Goal: Task Accomplishment & Management: Complete application form

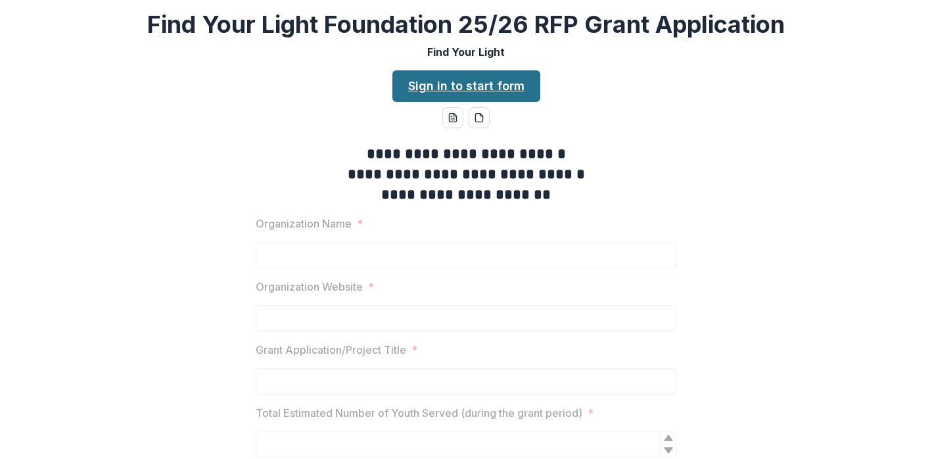
click at [470, 84] on link "Sign in to start form" at bounding box center [467, 86] width 148 height 32
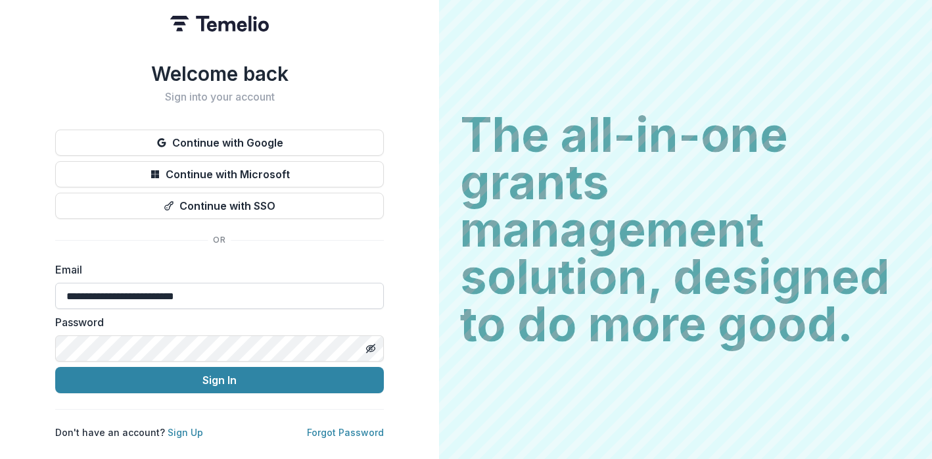
click at [124, 289] on input "**********" at bounding box center [219, 296] width 329 height 26
type input "**********"
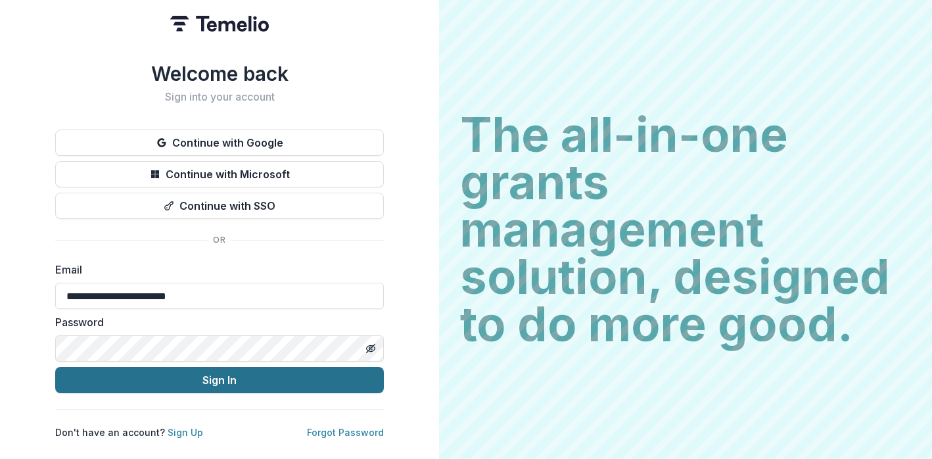
click at [230, 376] on button "Sign In" at bounding box center [219, 380] width 329 height 26
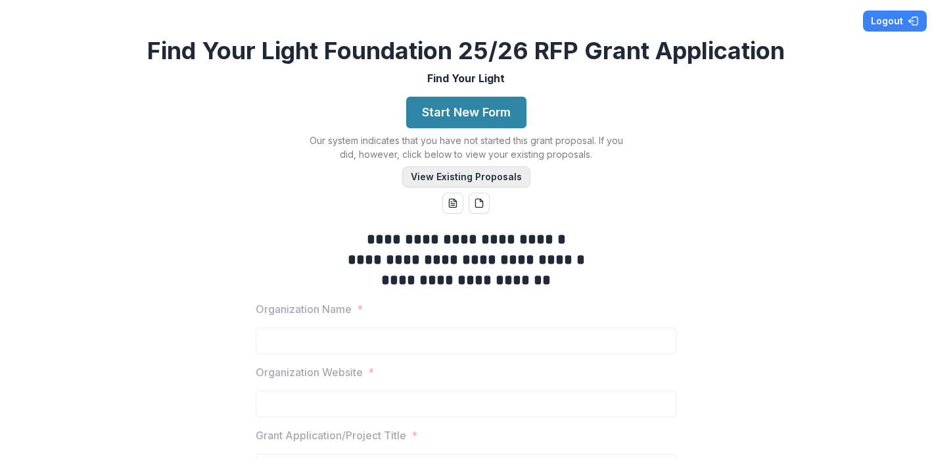
click at [423, 178] on button "View Existing Proposals" at bounding box center [466, 176] width 128 height 21
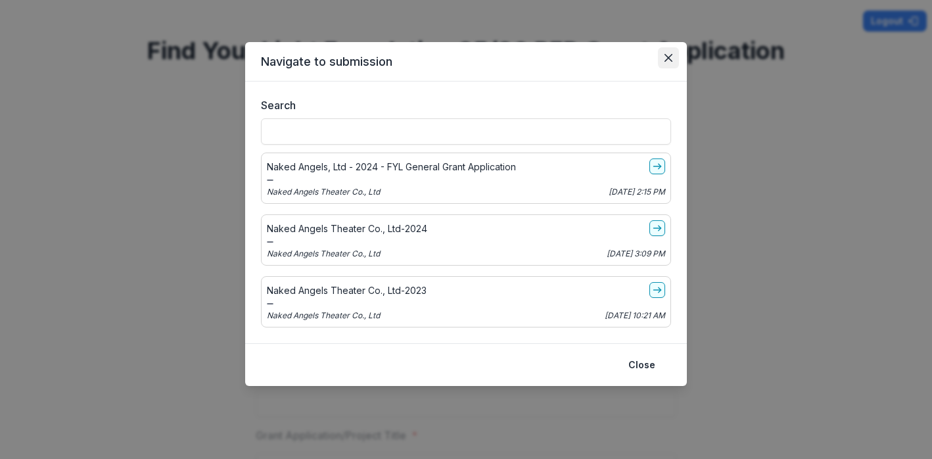
click at [669, 58] on icon "Close" at bounding box center [669, 58] width 8 height 8
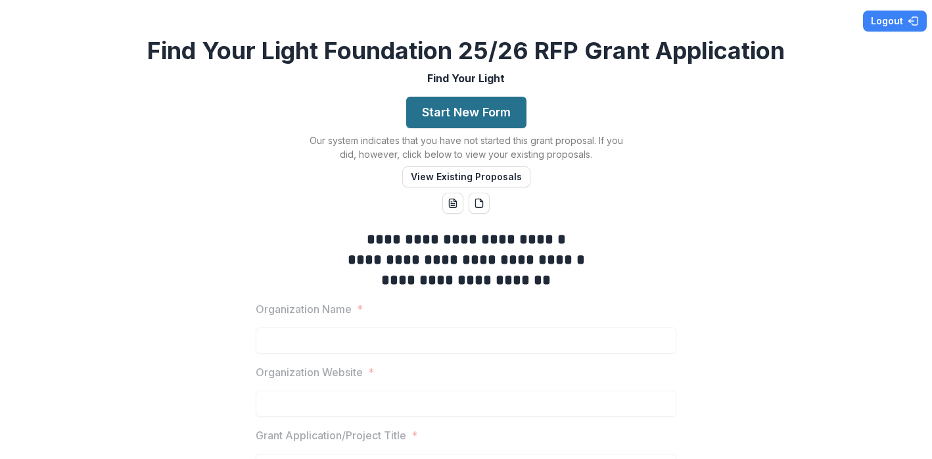
click at [471, 114] on button "Start New Form" at bounding box center [466, 113] width 120 height 32
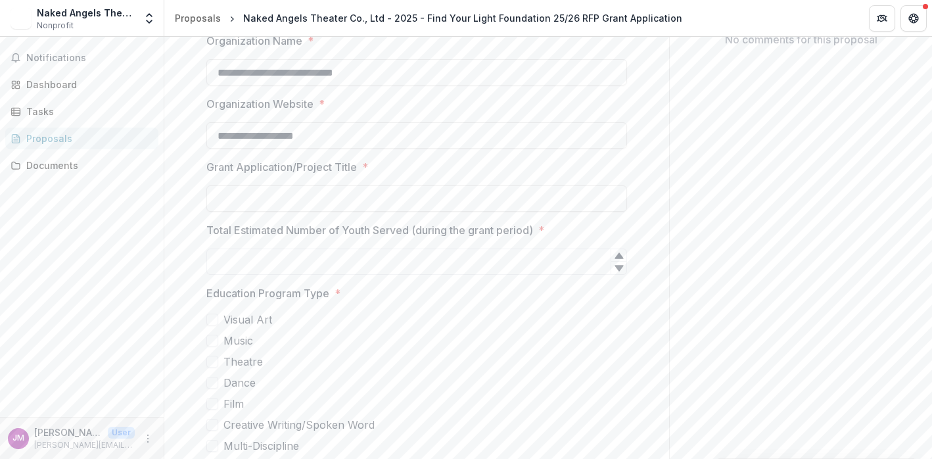
scroll to position [296, 0]
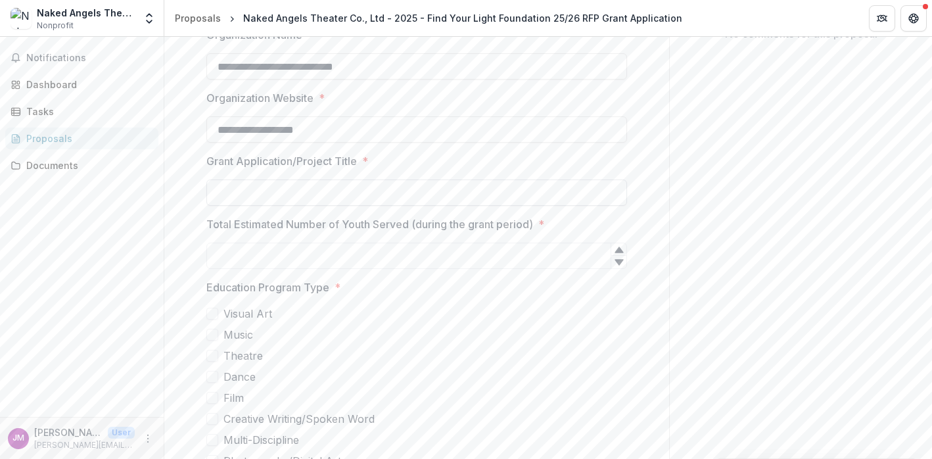
click at [249, 194] on input "Grant Application/Project Title *" at bounding box center [416, 193] width 421 height 26
type input "**********"
click at [249, 254] on input "Total Estimated Number of Youth Served (during the grant period) *" at bounding box center [416, 256] width 421 height 26
type input "***"
click at [402, 313] on label "Visual Art" at bounding box center [416, 314] width 421 height 16
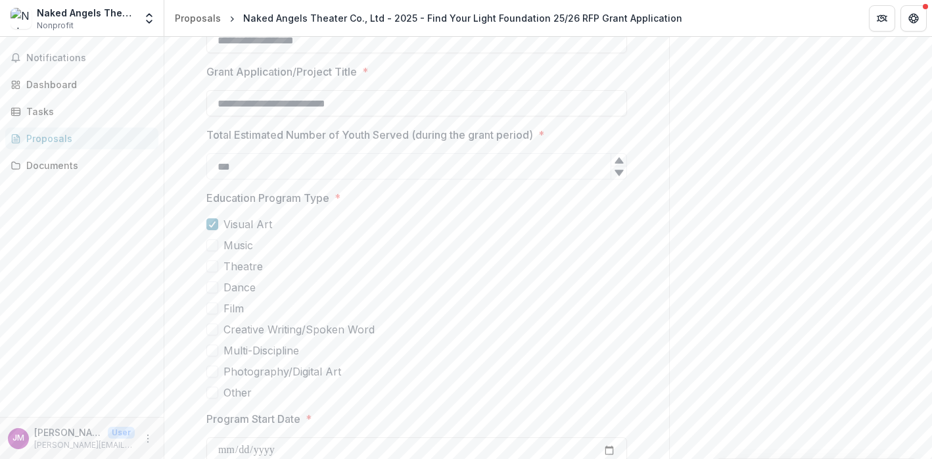
scroll to position [394, 0]
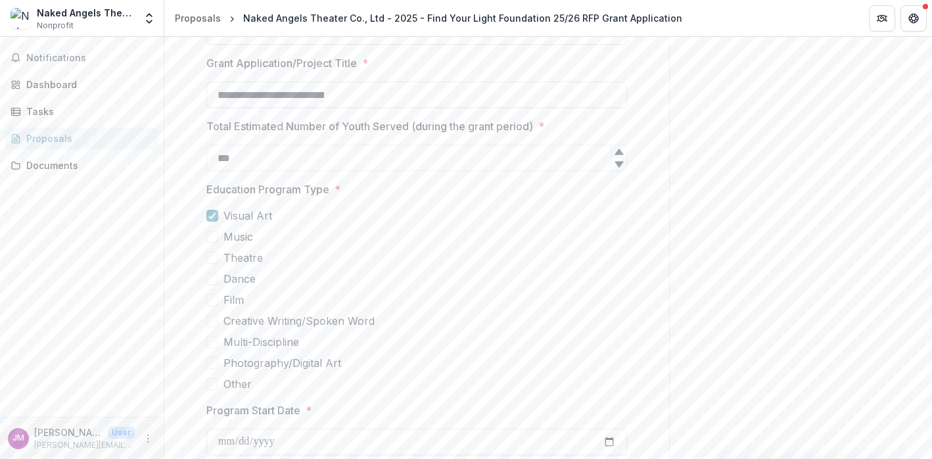
click at [214, 256] on span at bounding box center [212, 258] width 12 height 12
click at [212, 214] on polyline at bounding box center [213, 215] width 6 height 5
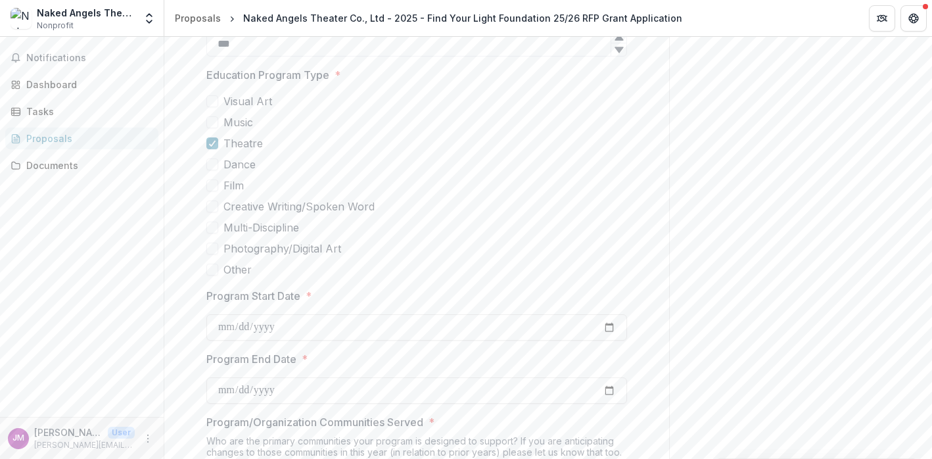
scroll to position [510, 0]
click at [212, 201] on span at bounding box center [212, 205] width 12 height 12
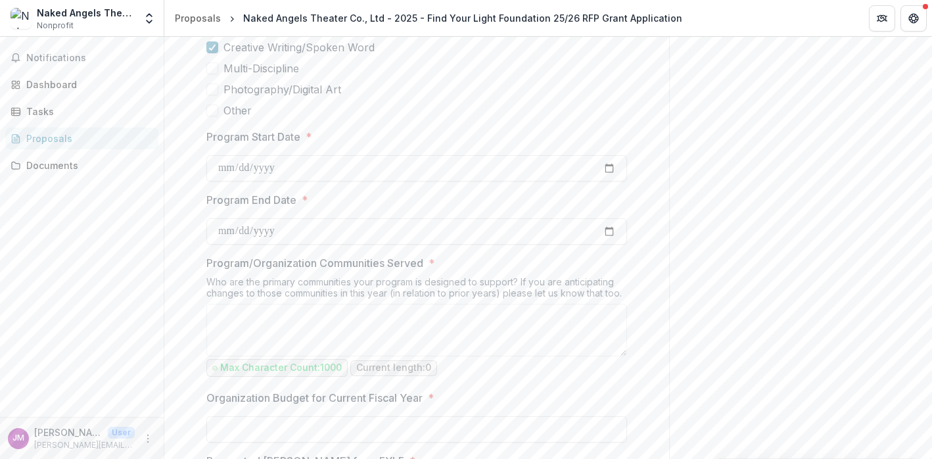
scroll to position [668, 0]
click at [347, 134] on label "Program Start Date *" at bounding box center [412, 136] width 413 height 16
click at [347, 155] on input "Program Start Date *" at bounding box center [416, 168] width 421 height 26
click at [347, 134] on label "Program Start Date *" at bounding box center [412, 136] width 413 height 16
click at [347, 155] on input "Program Start Date *" at bounding box center [416, 168] width 421 height 26
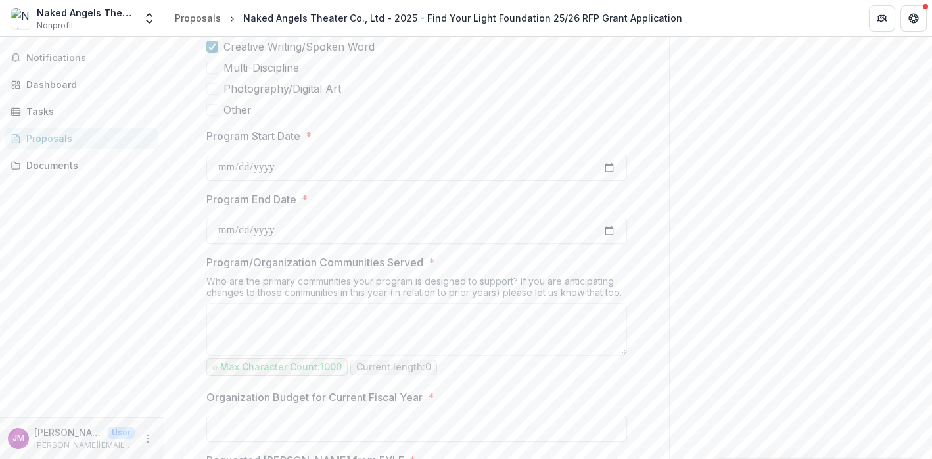
click at [346, 201] on label "Program End Date *" at bounding box center [412, 199] width 413 height 16
click at [346, 218] on input "Program End Date *" at bounding box center [416, 231] width 421 height 26
click at [228, 168] on input "Program Start Date *" at bounding box center [416, 168] width 421 height 26
type input "**********"
click at [337, 205] on label "Program End Date *" at bounding box center [412, 199] width 413 height 16
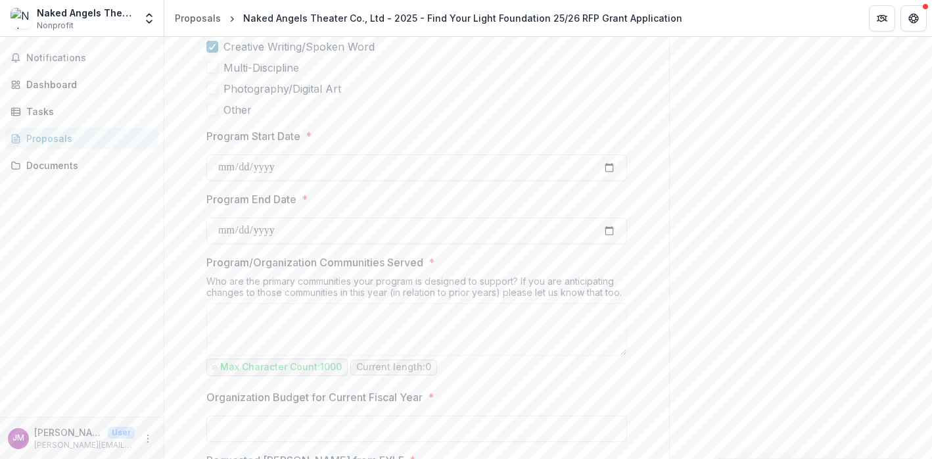
click at [337, 218] on input "Program End Date *" at bounding box center [416, 231] width 421 height 26
type input "**********"
click at [468, 265] on label "Program/Organization Communities Served *" at bounding box center [412, 262] width 413 height 16
click at [468, 303] on textarea "Program/Organization Communities Served *" at bounding box center [416, 329] width 421 height 53
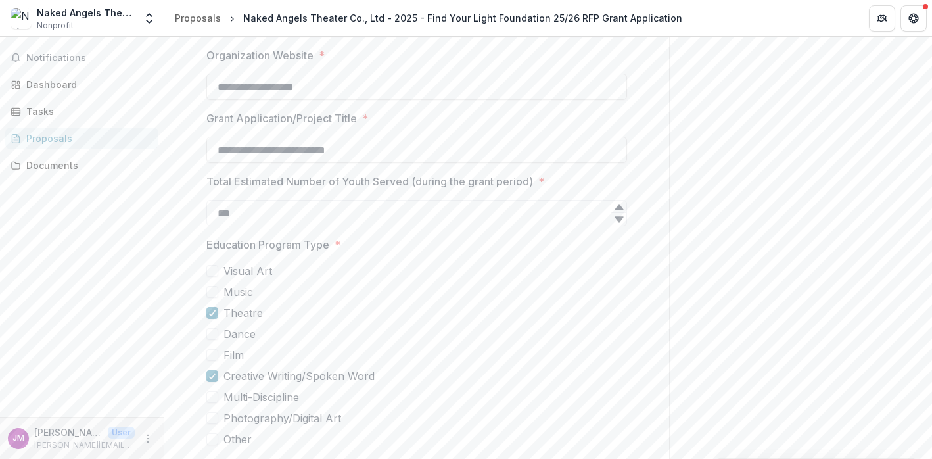
scroll to position [735, 0]
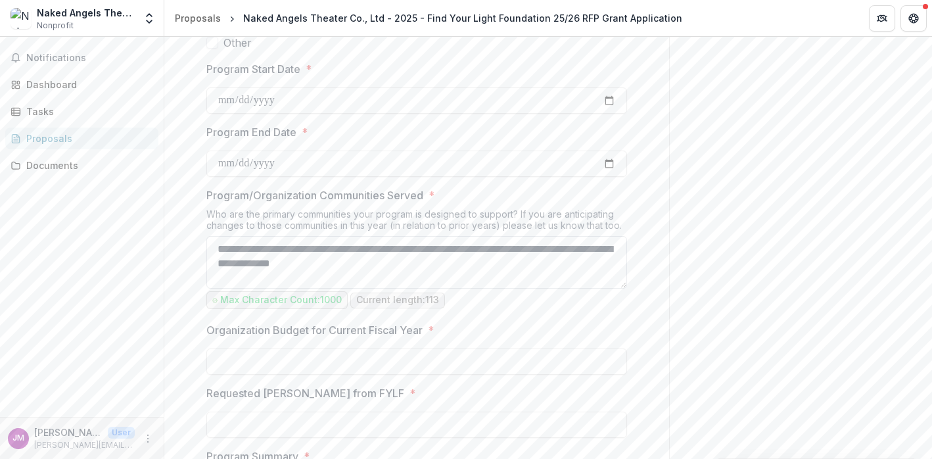
click at [288, 262] on textarea "**********" at bounding box center [416, 262] width 421 height 53
click at [276, 278] on textarea "**********" at bounding box center [416, 262] width 421 height 53
drag, startPoint x: 285, startPoint y: 274, endPoint x: 213, endPoint y: 250, distance: 76.3
click at [213, 250] on textarea "**********" at bounding box center [416, 262] width 421 height 53
type textarea "**********"
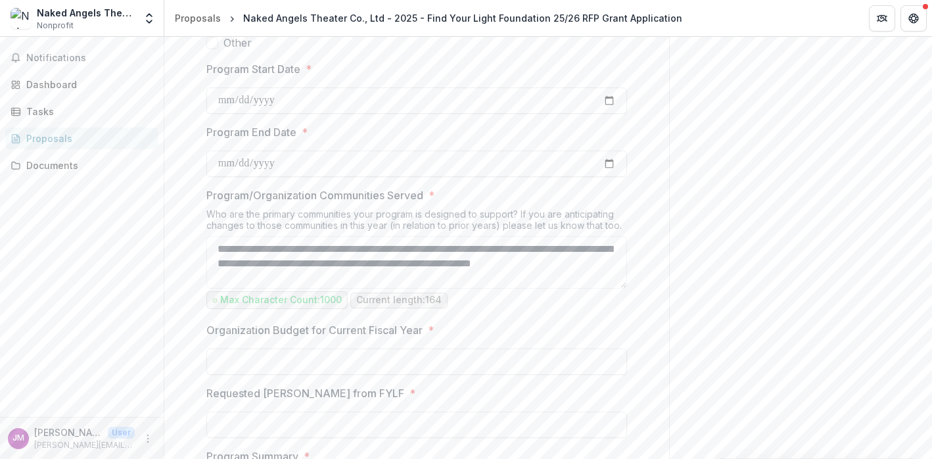
click at [452, 208] on div "Who are the primary communities your program is designed to support? If you are…" at bounding box center [416, 222] width 421 height 28
drag, startPoint x: 278, startPoint y: 277, endPoint x: 214, endPoint y: 240, distance: 73.1
click at [214, 240] on textarea "**********" at bounding box center [416, 262] width 421 height 53
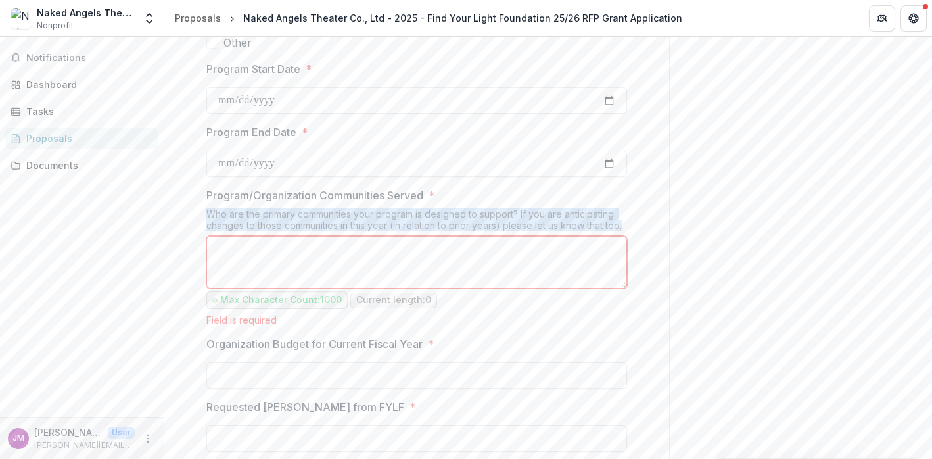
drag, startPoint x: 629, startPoint y: 222, endPoint x: 191, endPoint y: 210, distance: 437.5
copy div "Who are the primary communities your program is designed to support? If you are…"
click at [505, 208] on div "Who are the primary communities your program is designed to support? If you are…" at bounding box center [416, 222] width 421 height 28
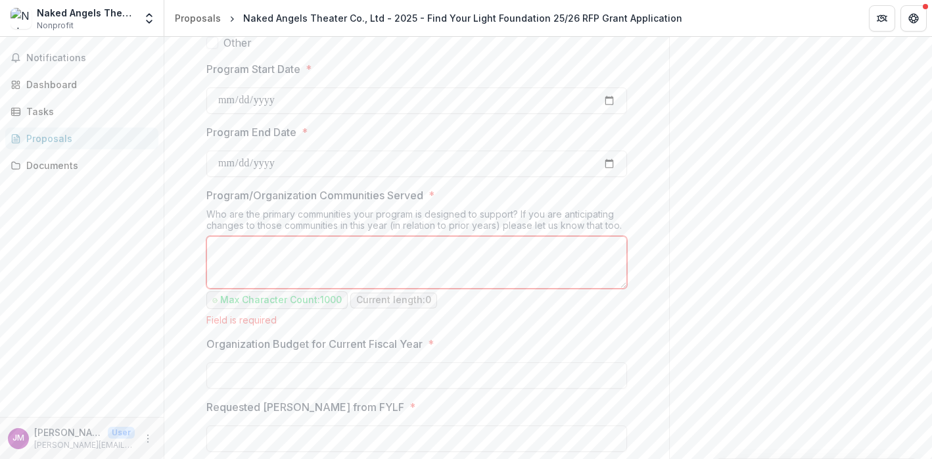
click at [478, 304] on div "Max Character Count: 1000 Current length: 0" at bounding box center [416, 300] width 421 height 18
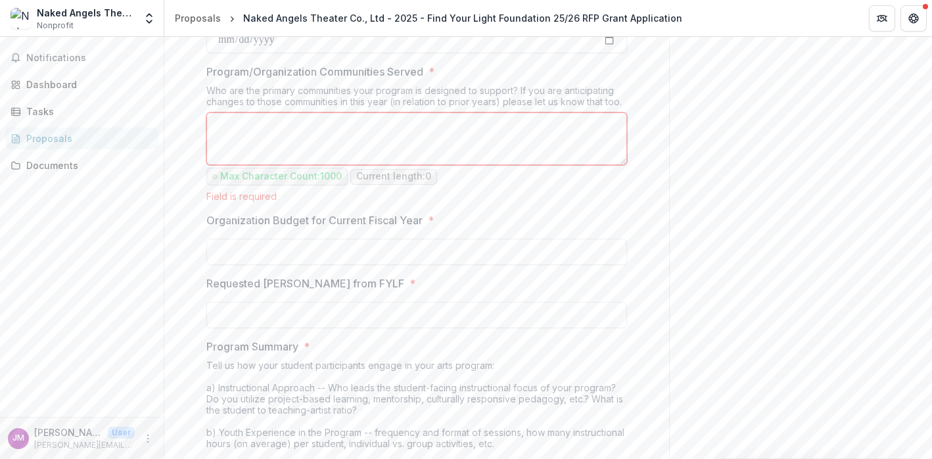
scroll to position [860, 0]
drag, startPoint x: 439, startPoint y: 212, endPoint x: 195, endPoint y: 216, distance: 244.0
click at [196, 216] on div "**********" at bounding box center [417, 378] width 442 height 1994
copy label "Organization Budget for Current Fiscal Year *"
drag, startPoint x: 408, startPoint y: 281, endPoint x: 201, endPoint y: 273, distance: 206.7
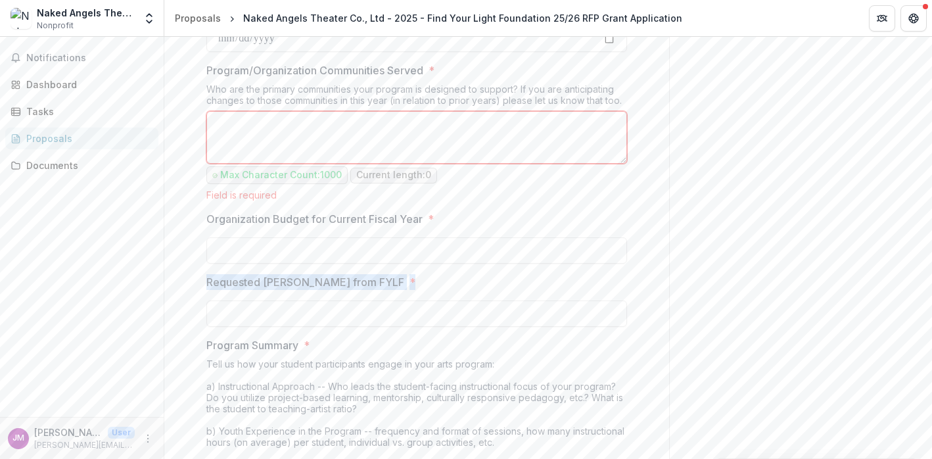
click at [201, 273] on div "**********" at bounding box center [417, 378] width 442 height 1994
copy label "Requested Grant Amount from FYLF *"
click at [432, 274] on label "Requested Grant Amount from FYLF *" at bounding box center [412, 282] width 413 height 16
click at [432, 301] on input "Requested Grant Amount from FYLF *" at bounding box center [416, 314] width 421 height 26
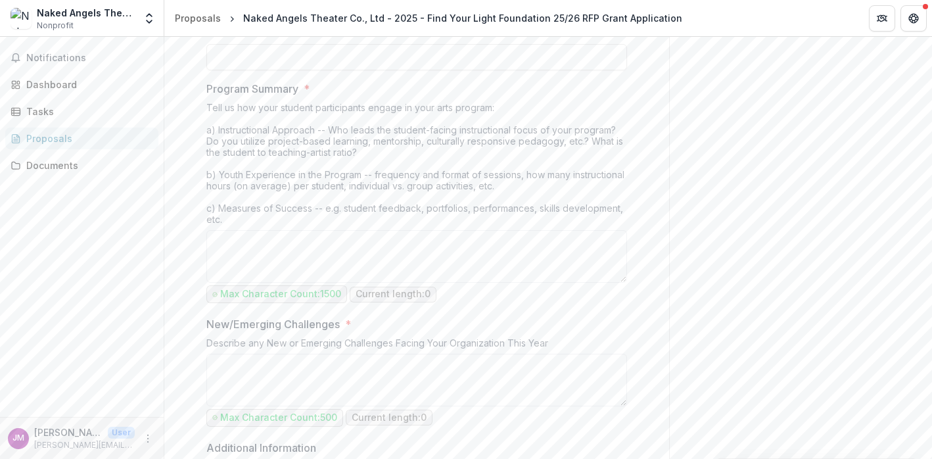
scroll to position [1119, 0]
type input "**"
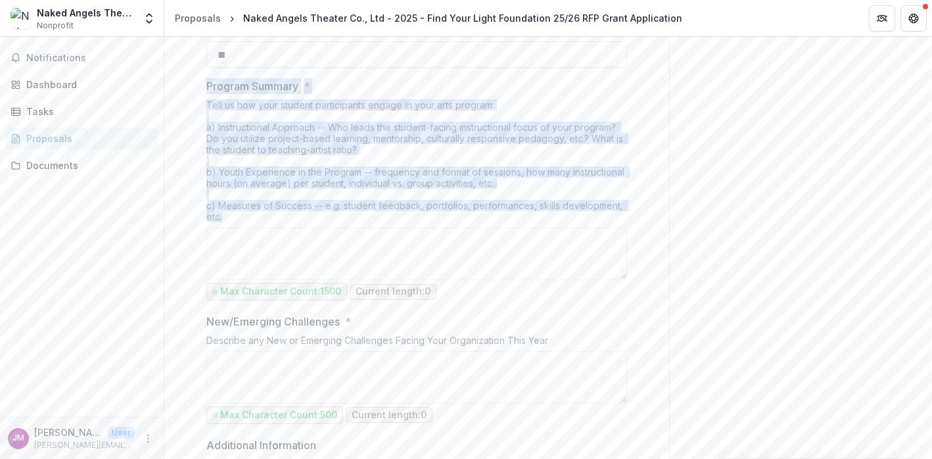
drag, startPoint x: 237, startPoint y: 210, endPoint x: 200, endPoint y: 84, distance: 131.5
click at [200, 84] on div "**********" at bounding box center [417, 119] width 442 height 1994
copy div "Program Summary * Tell us how your student participants engage in your arts pro…"
click at [410, 183] on div "Tell us how your student participants engage in your arts program: a) Instructi…" at bounding box center [416, 163] width 421 height 128
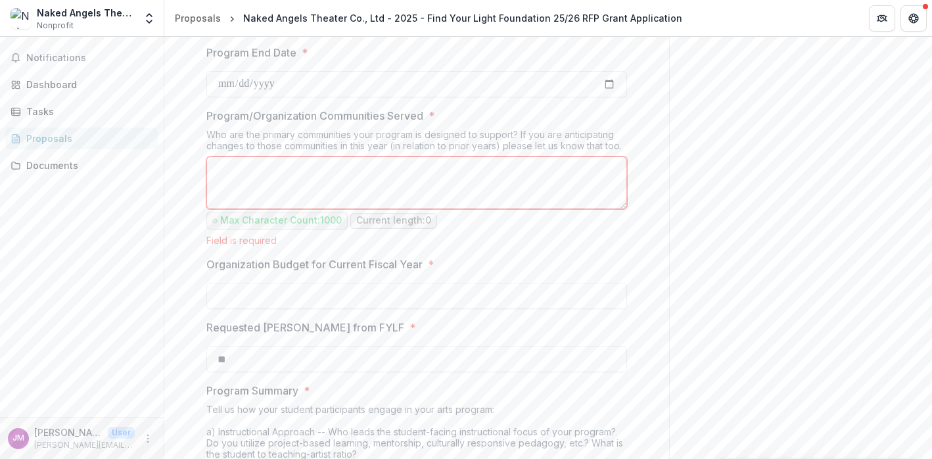
scroll to position [814, 0]
click at [460, 241] on div "Field is required" at bounding box center [416, 240] width 421 height 11
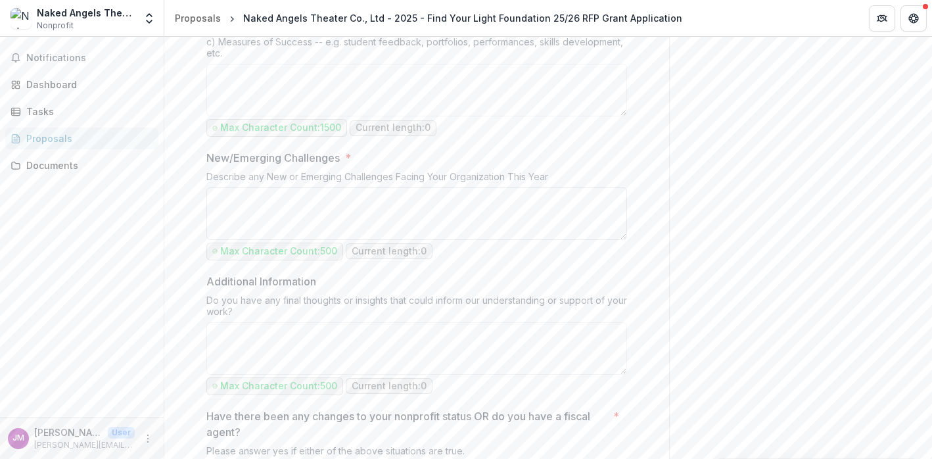
scroll to position [1316, 0]
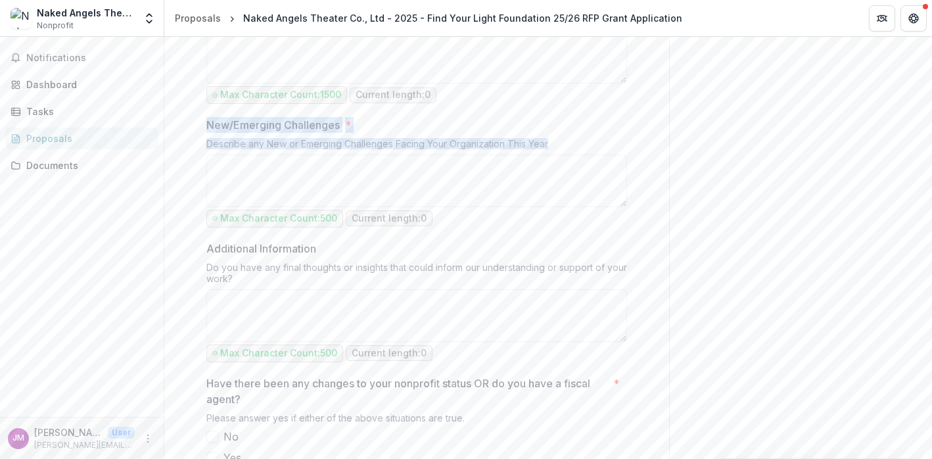
drag, startPoint x: 562, startPoint y: 141, endPoint x: 201, endPoint y: 120, distance: 362.3
copy div "New/Emerging Challenges * Describe any New or Emerging Challenges Facing Your O…"
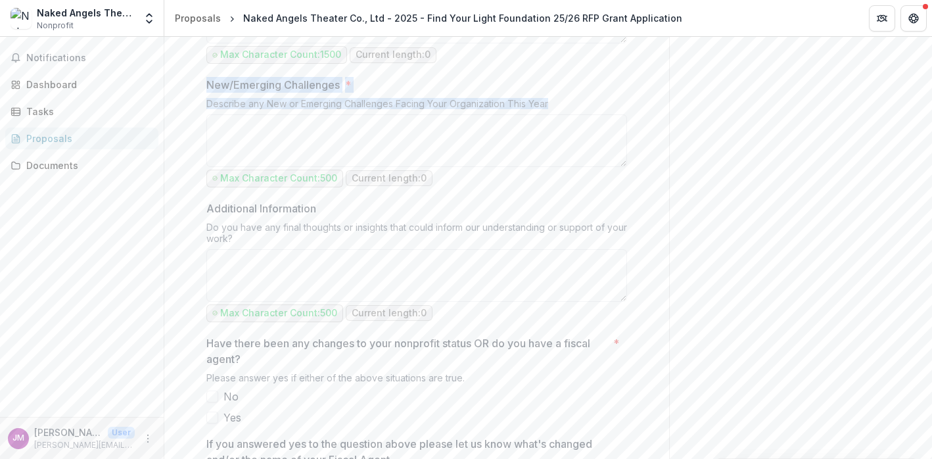
scroll to position [1361, 0]
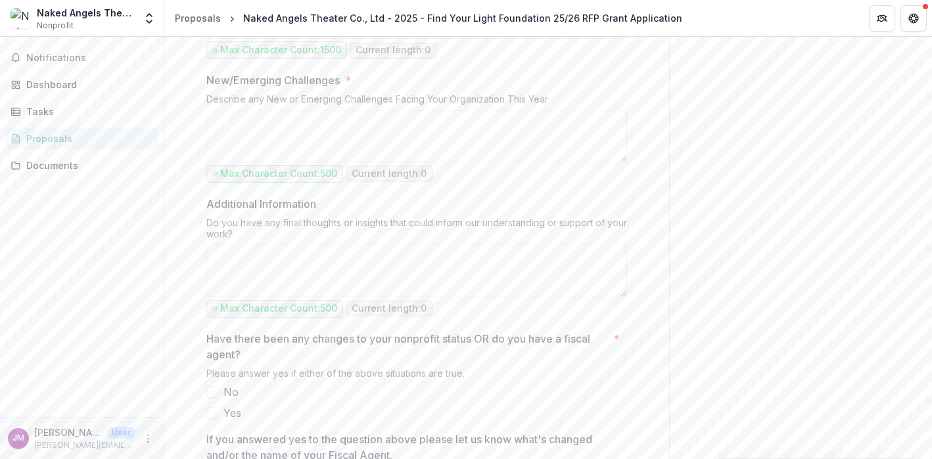
click at [425, 228] on div "Do you have any final thoughts or insights that could inform our understanding …" at bounding box center [416, 231] width 421 height 28
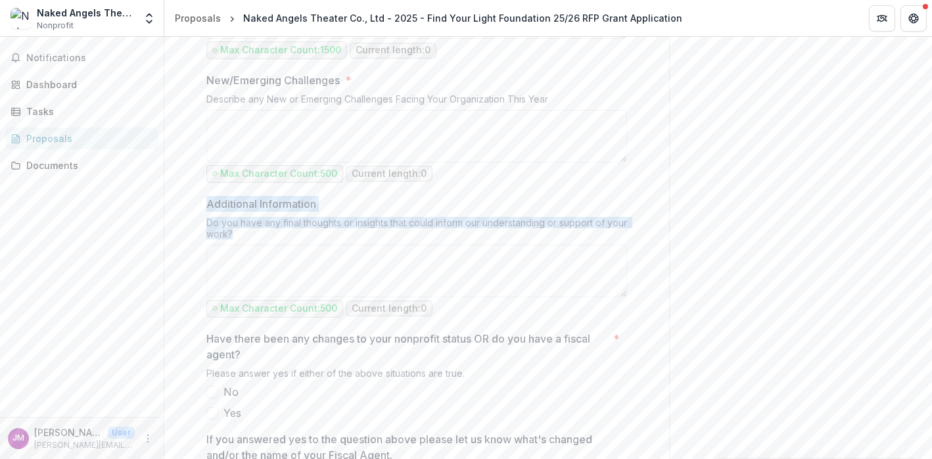
drag, startPoint x: 266, startPoint y: 223, endPoint x: 199, endPoint y: 199, distance: 71.8
copy div "Additional Information Do you have any final thoughts or insights that could in…"
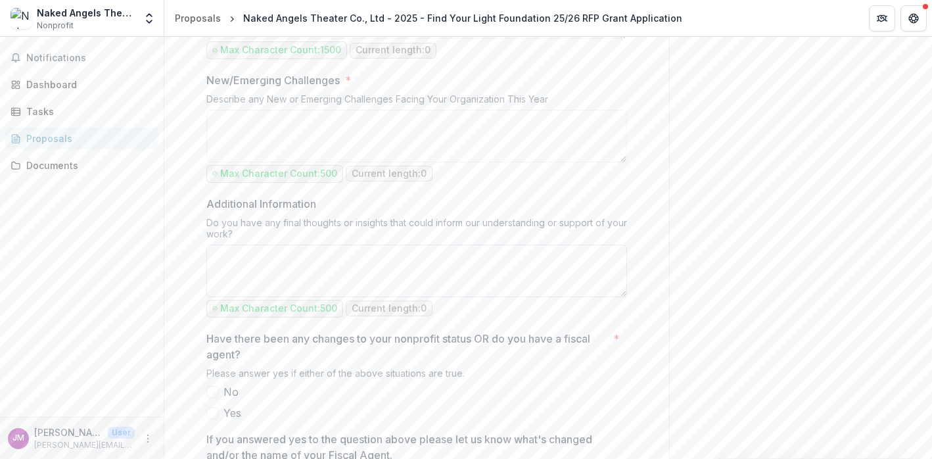
click at [437, 254] on textarea "Additional Information" at bounding box center [416, 271] width 421 height 53
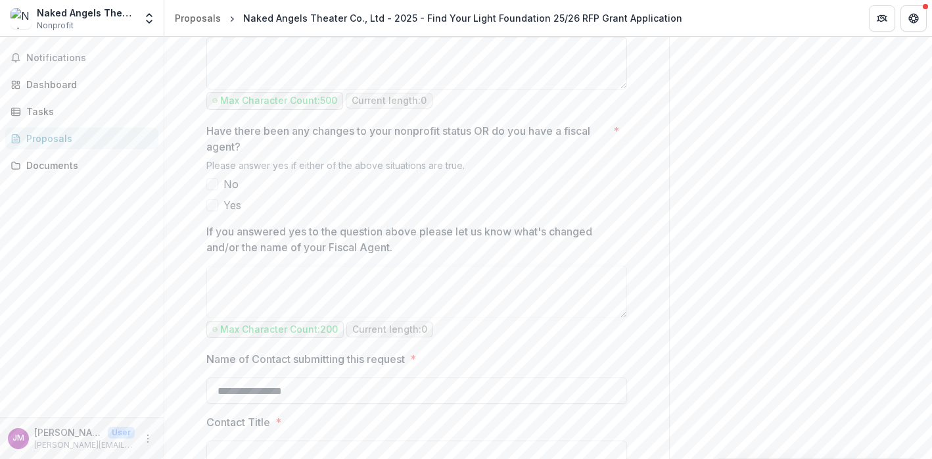
scroll to position [1570, 0]
click at [211, 176] on span at bounding box center [212, 182] width 12 height 12
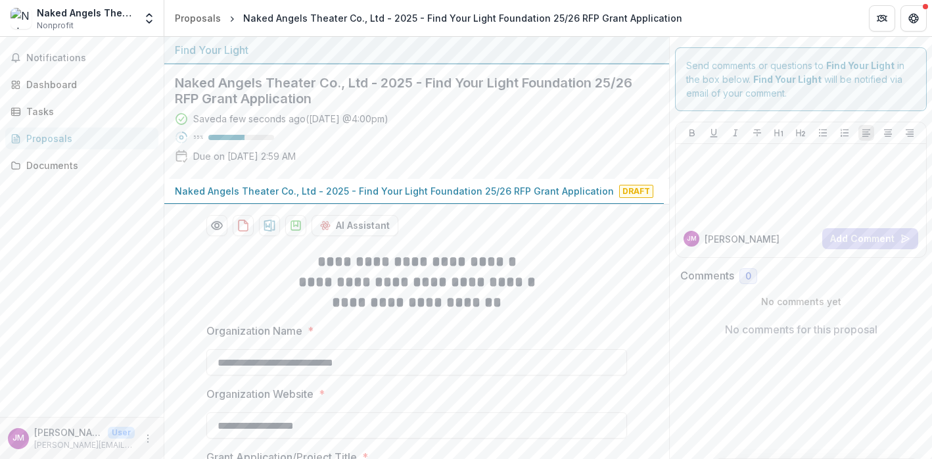
scroll to position [0, 0]
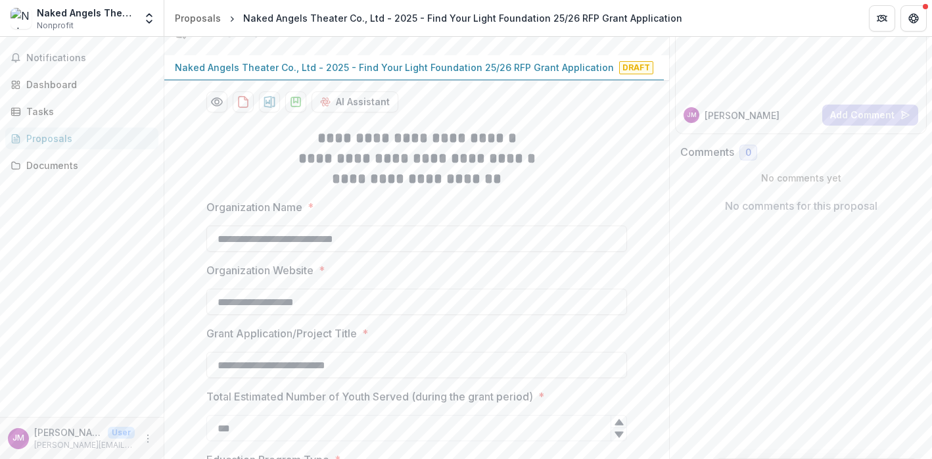
scroll to position [139, 0]
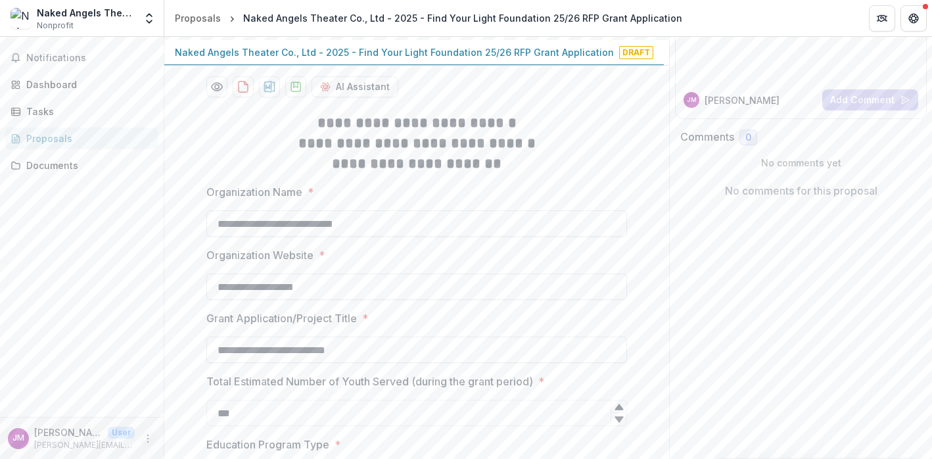
click at [145, 433] on icon "More" at bounding box center [148, 438] width 11 height 11
click at [214, 431] on button "Logout" at bounding box center [234, 433] width 141 height 22
